Goal: Navigation & Orientation: Find specific page/section

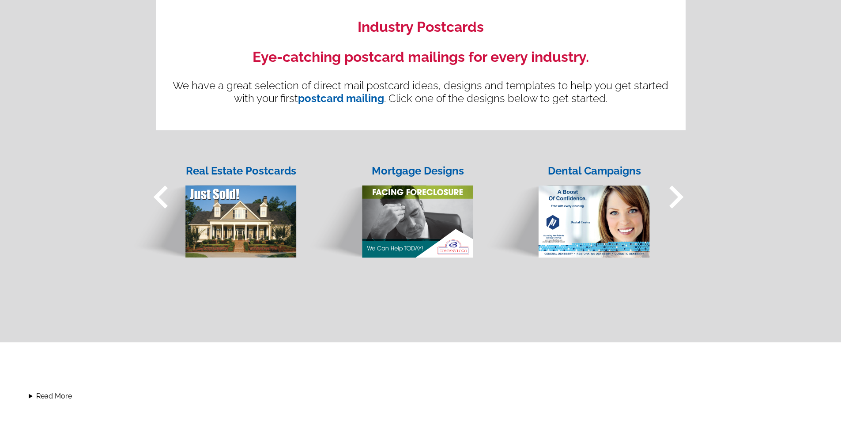
scroll to position [663, 0]
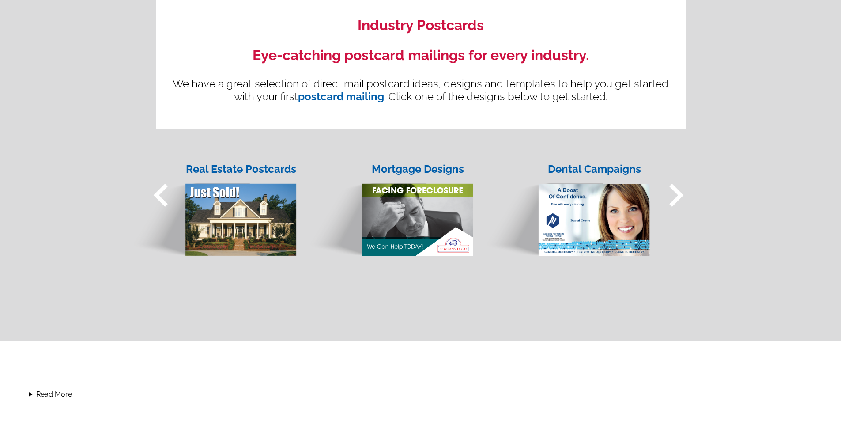
click at [162, 199] on span "keyboard_arrow_left" at bounding box center [161, 195] width 46 height 46
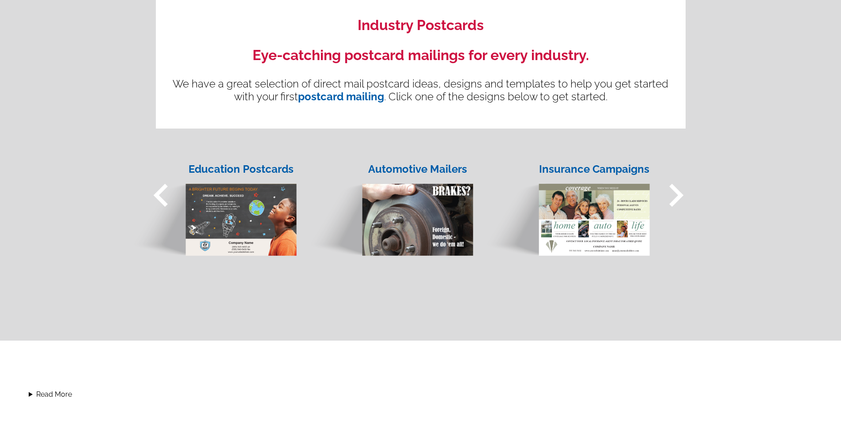
click at [167, 194] on span "keyboard_arrow_left" at bounding box center [161, 195] width 46 height 46
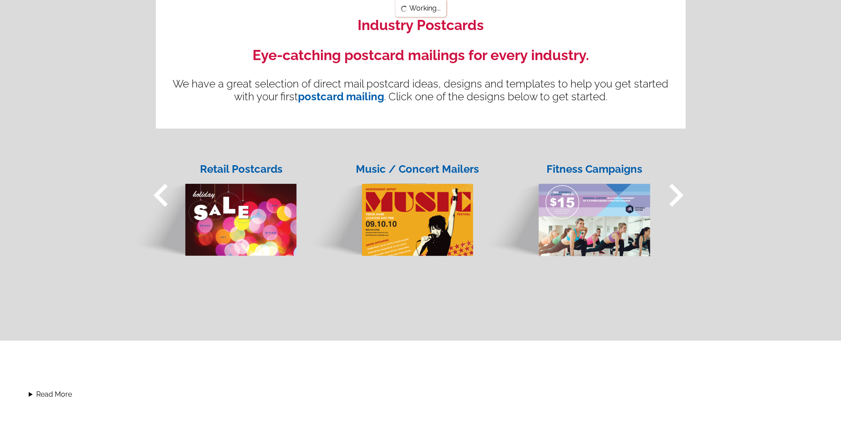
scroll to position [663, 0]
click at [167, 193] on span "keyboard_arrow_left" at bounding box center [161, 195] width 46 height 46
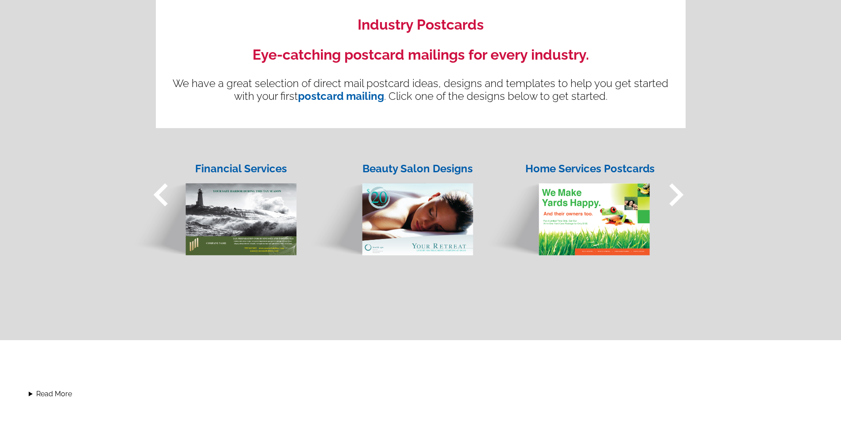
click at [167, 193] on span "keyboard_arrow_left" at bounding box center [161, 195] width 46 height 46
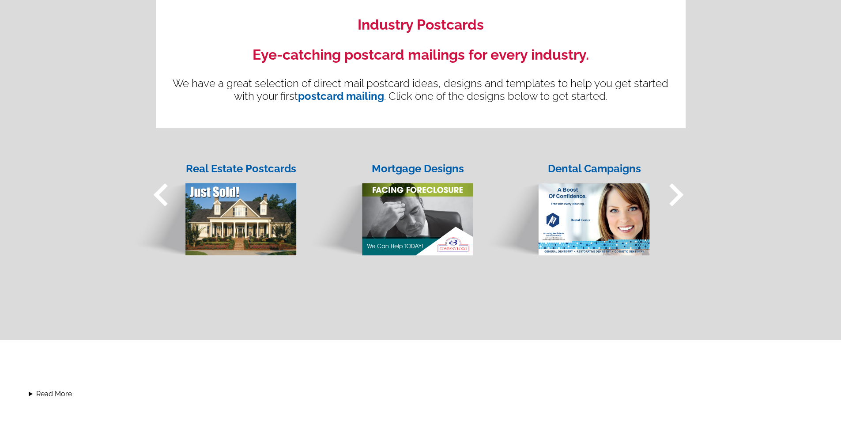
click at [167, 193] on span "keyboard_arrow_left" at bounding box center [161, 195] width 46 height 46
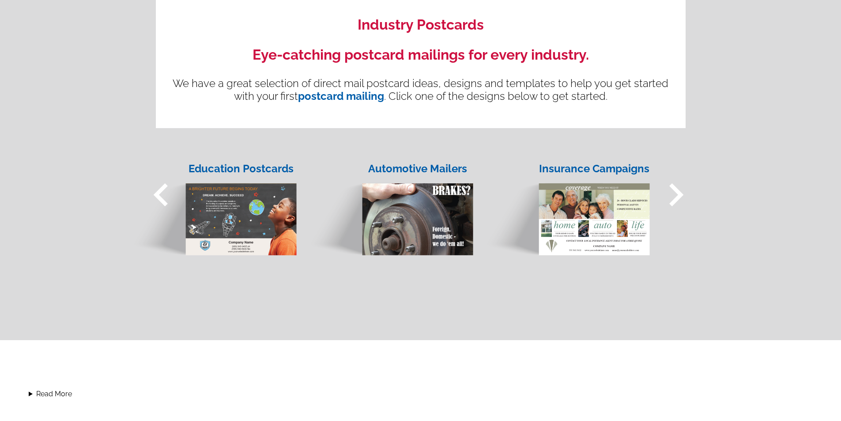
click at [167, 193] on span "keyboard_arrow_left" at bounding box center [161, 195] width 46 height 46
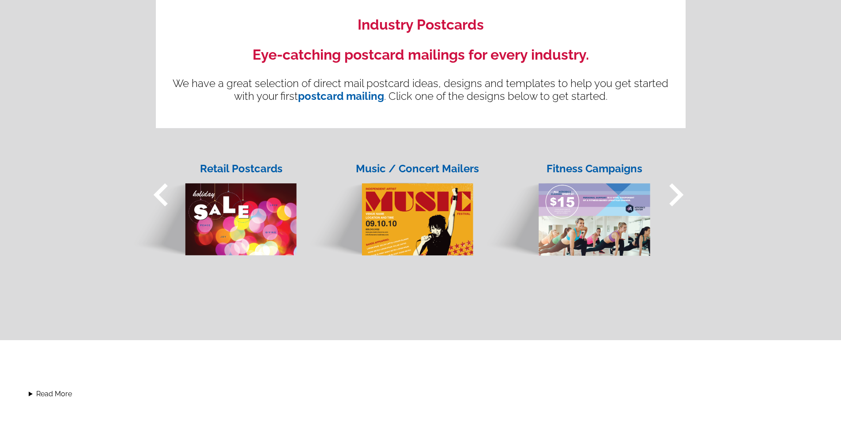
click at [167, 193] on span "keyboard_arrow_left" at bounding box center [161, 195] width 46 height 46
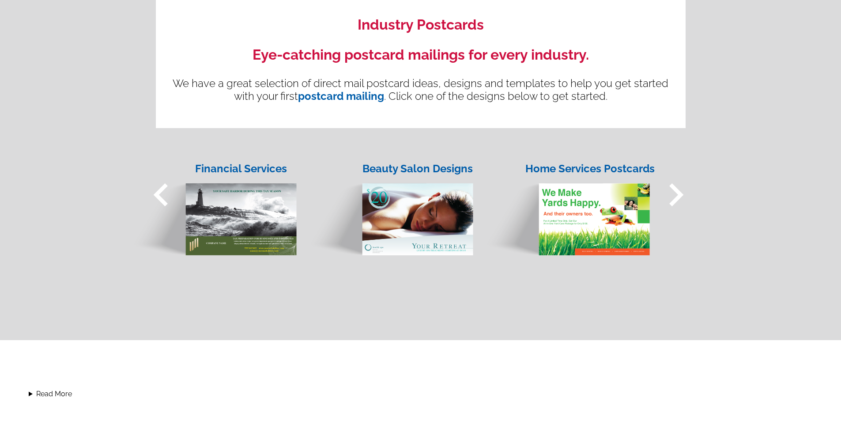
click at [167, 193] on span "keyboard_arrow_left" at bounding box center [161, 195] width 46 height 46
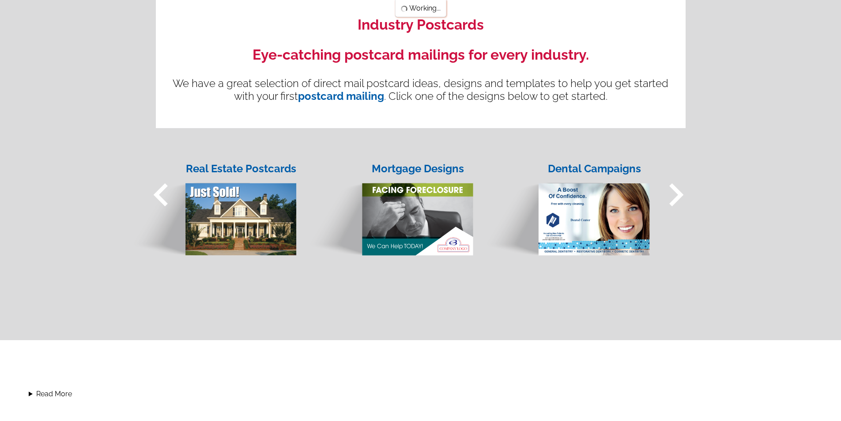
click at [167, 193] on span "keyboard_arrow_left" at bounding box center [161, 195] width 46 height 46
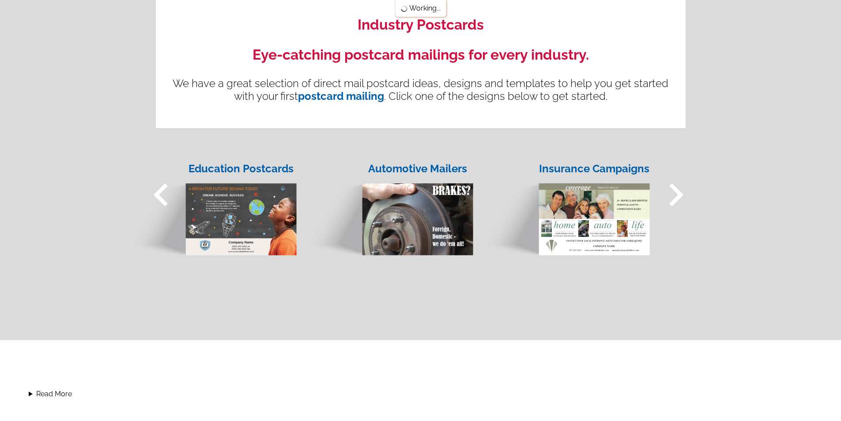
click at [167, 193] on span "keyboard_arrow_left" at bounding box center [161, 195] width 46 height 46
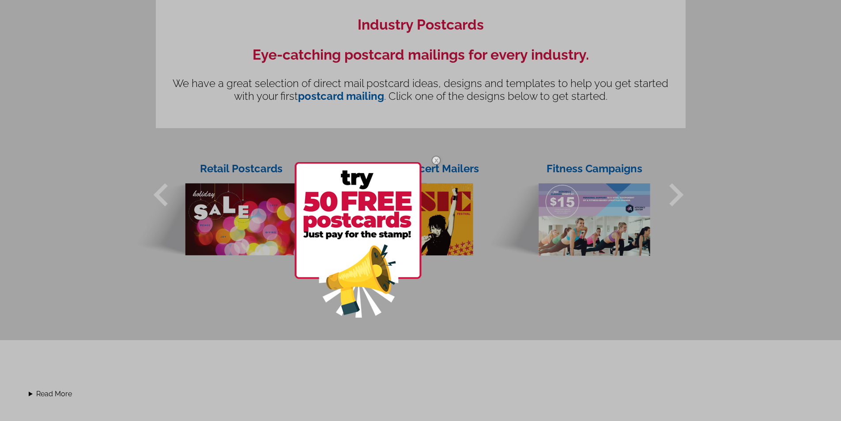
click at [167, 193] on div at bounding box center [420, 210] width 841 height 421
click at [436, 161] on img at bounding box center [437, 161] width 26 height 26
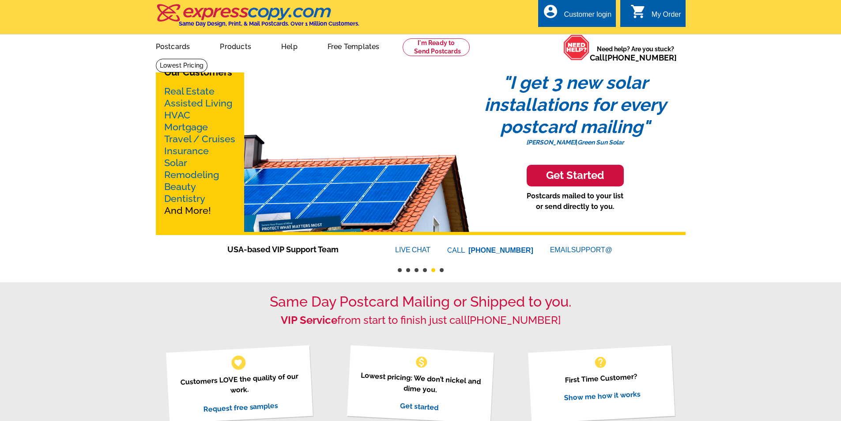
scroll to position [0, 0]
